Goal: Information Seeking & Learning: Learn about a topic

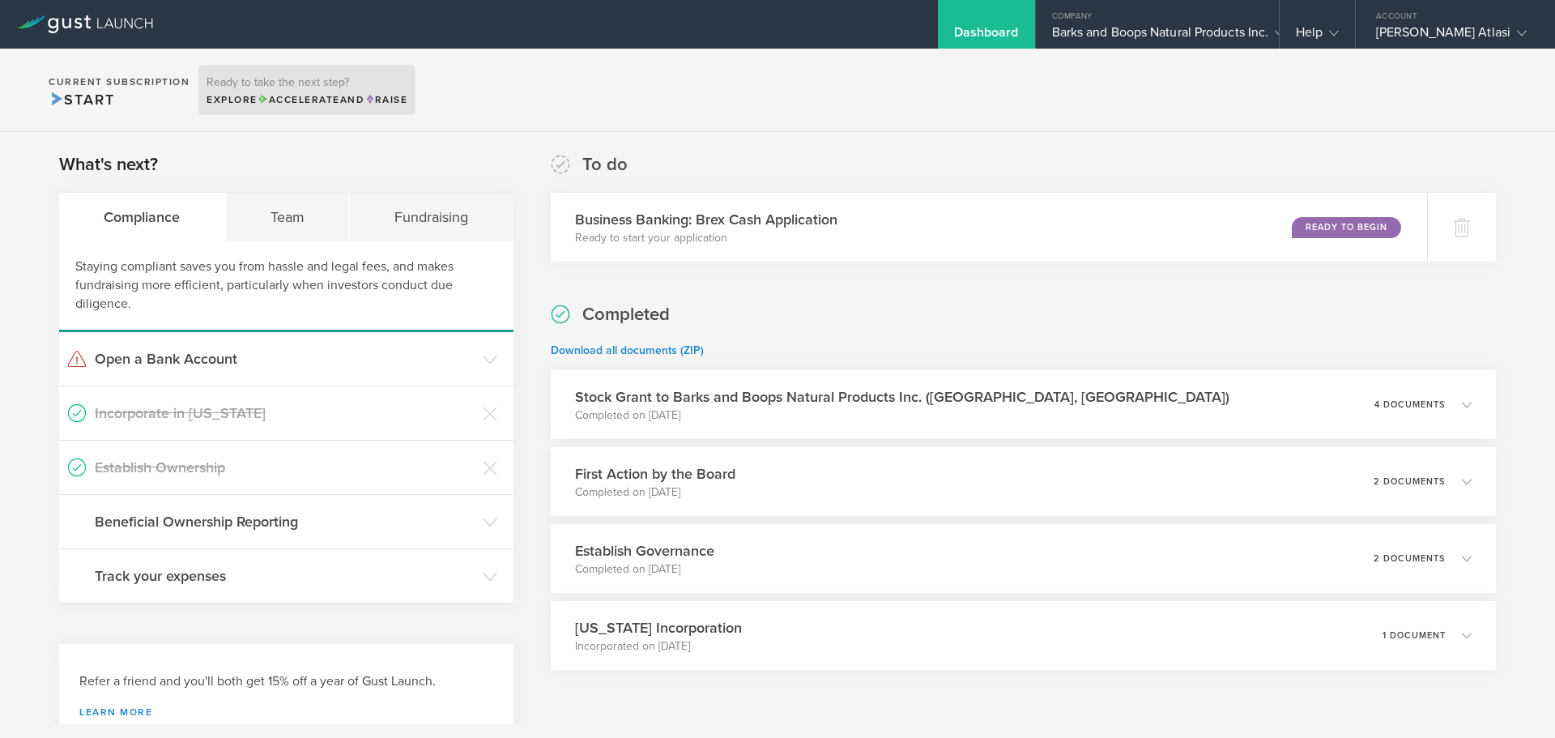
click at [283, 91] on div "Ready to take the next step? Explore Accelerate and Raise" at bounding box center [306, 90] width 217 height 50
